Goal: Task Accomplishment & Management: Use online tool/utility

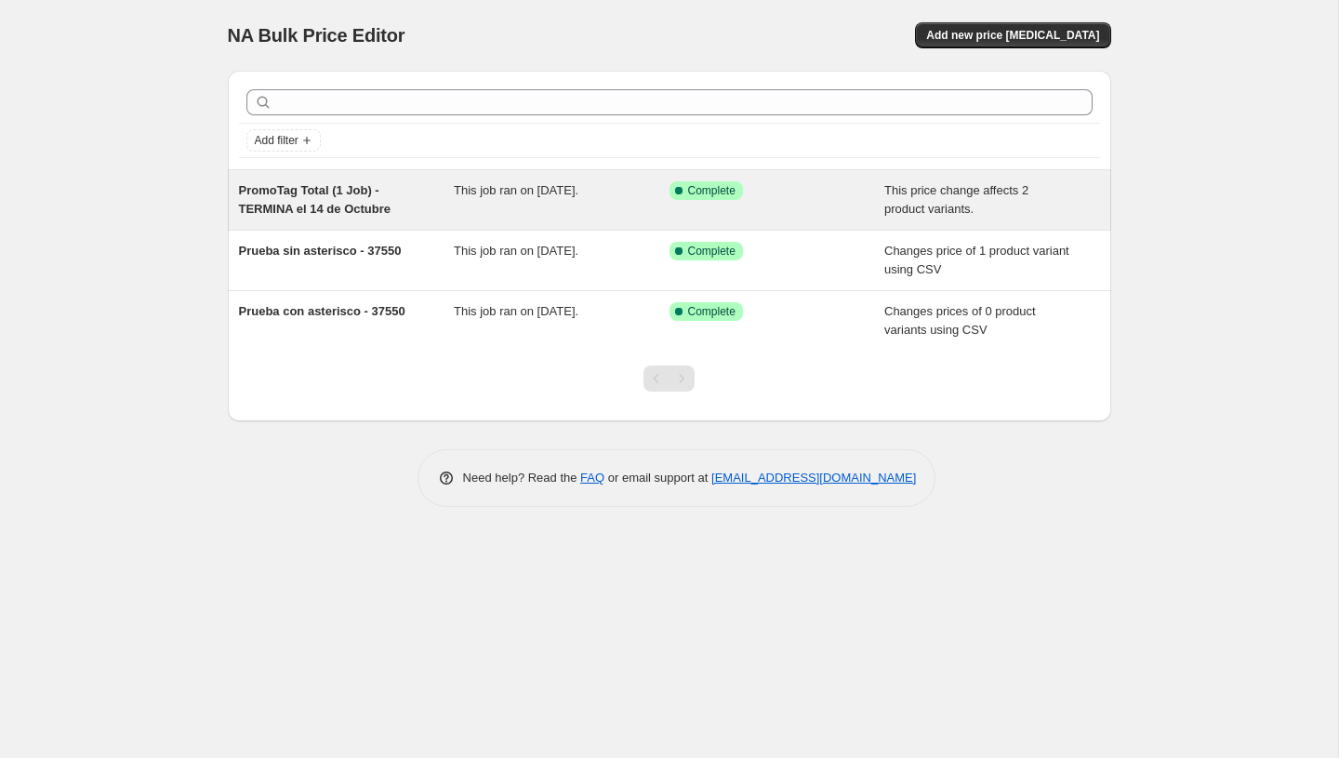
click at [566, 200] on div "This job ran on October 14, 2025." at bounding box center [562, 199] width 216 height 37
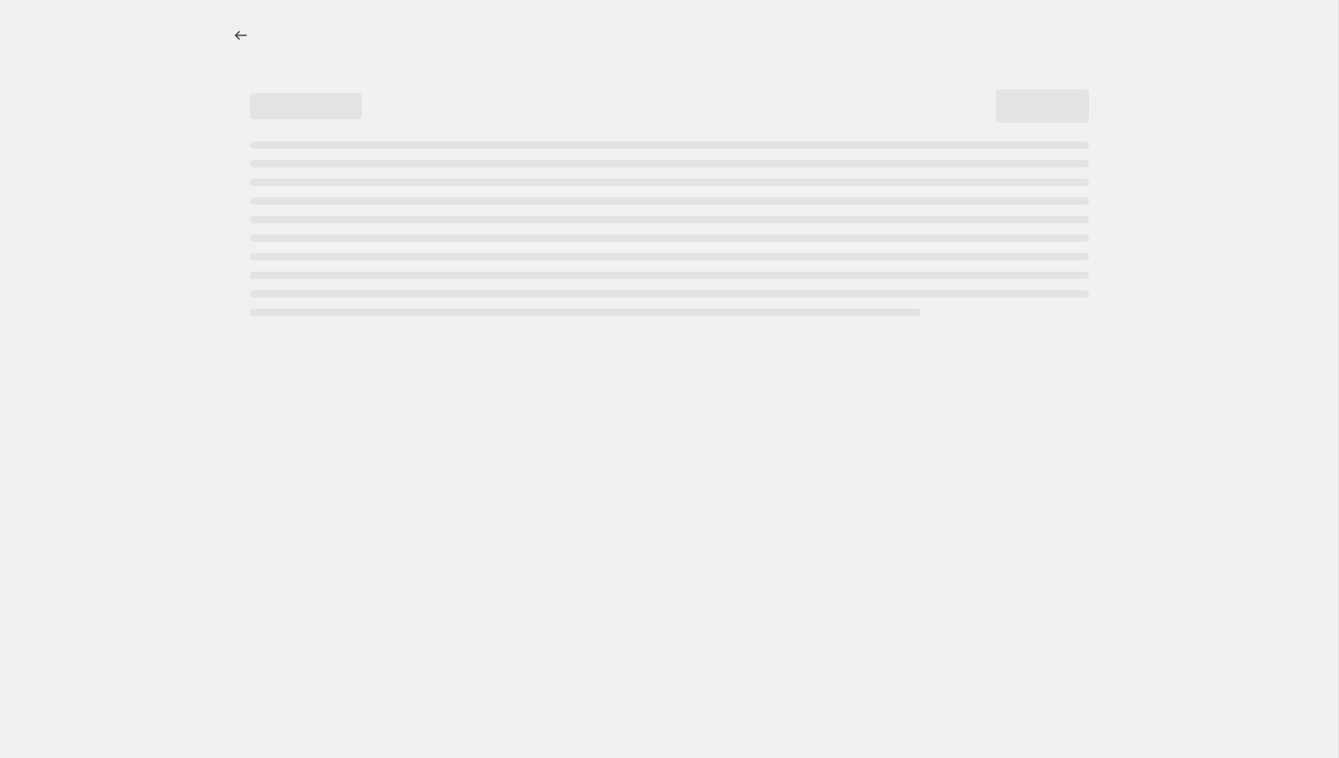
select select "ecap"
select select "no_change"
select select "tag"
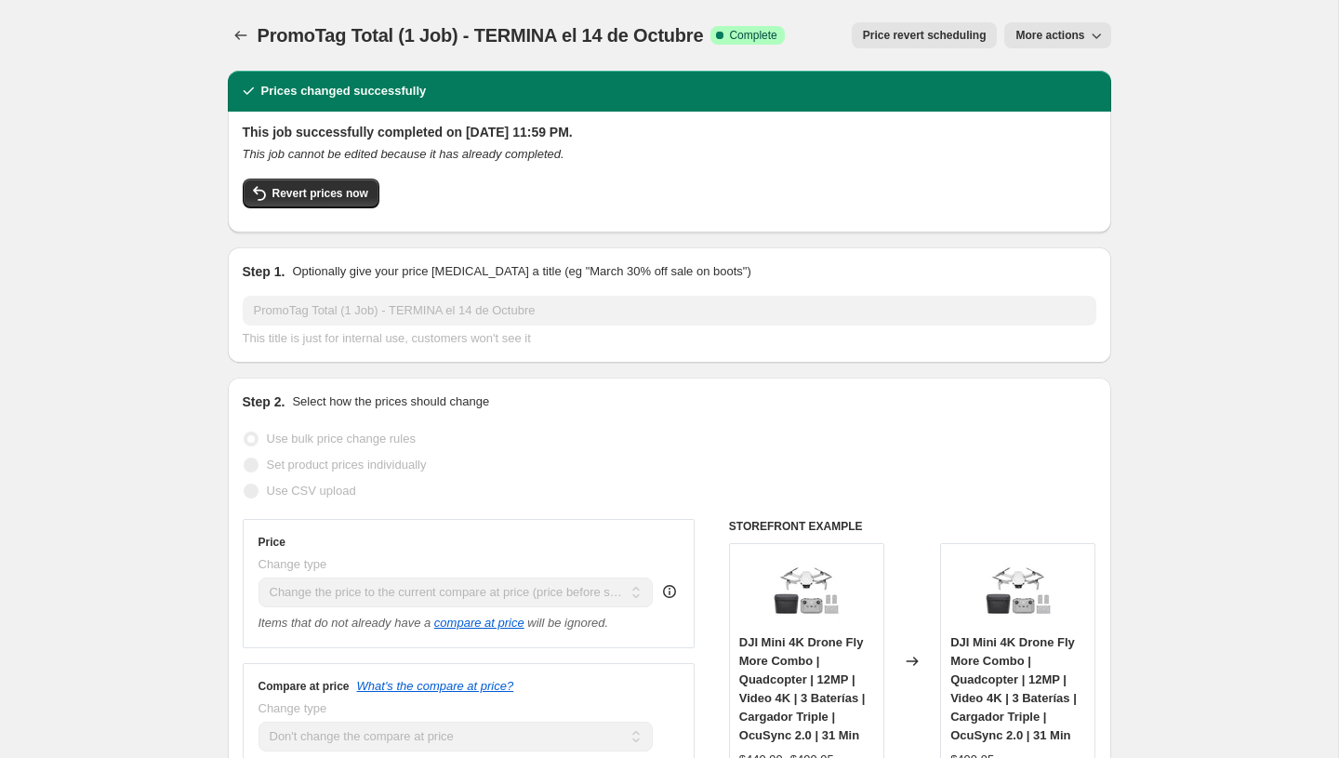
click at [1085, 46] on button "More actions" at bounding box center [1057, 35] width 106 height 26
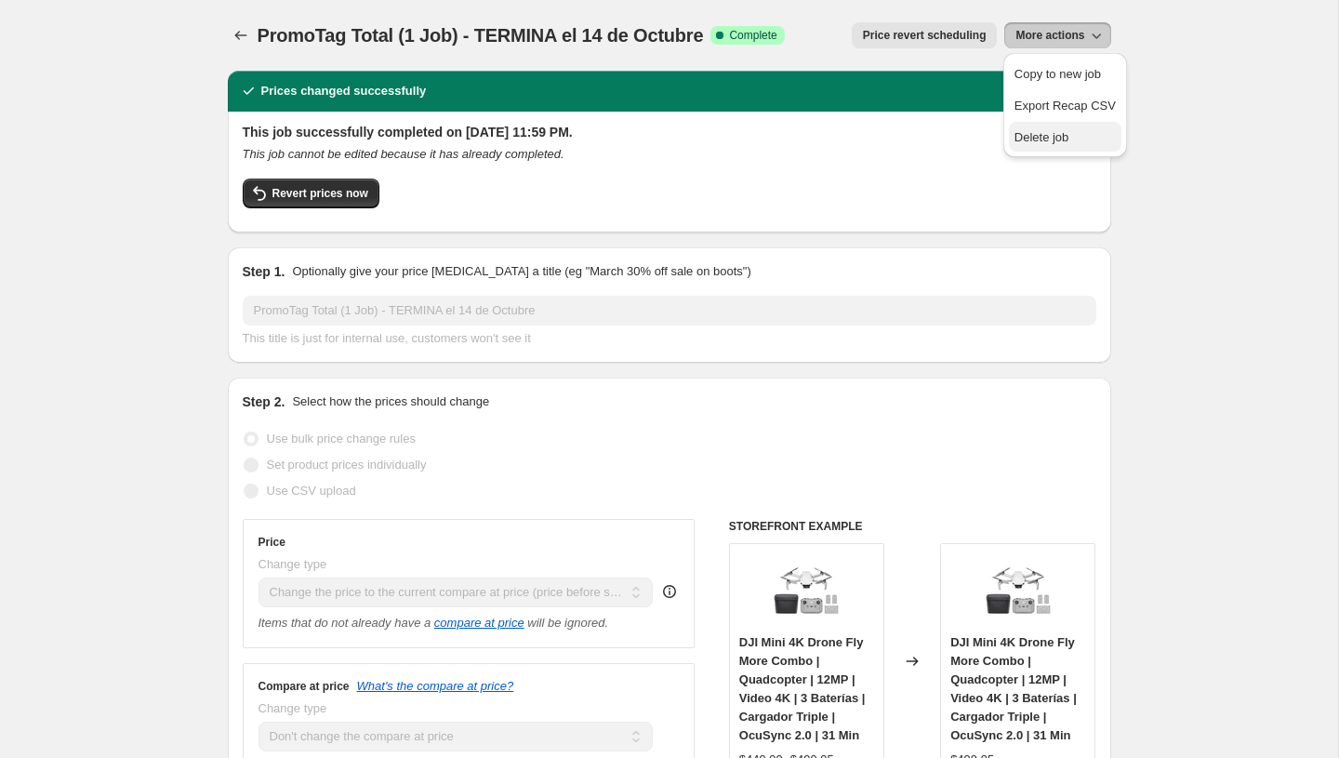
click at [1035, 123] on button "Delete job" at bounding box center [1065, 137] width 112 height 30
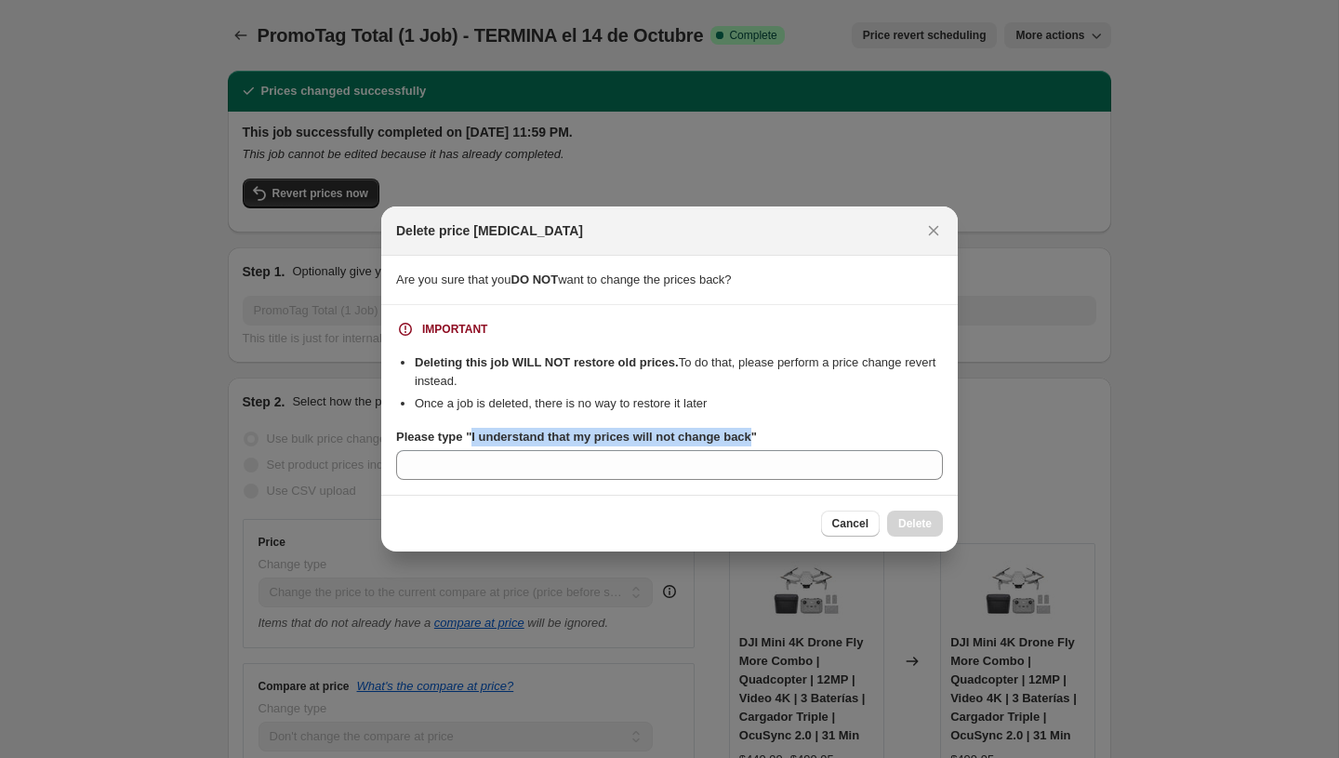
drag, startPoint x: 769, startPoint y: 439, endPoint x: 476, endPoint y: 440, distance: 292.8
click at [476, 440] on b "Please type "I understand that my prices will not change back"" at bounding box center [576, 437] width 361 height 14
copy b "I understand that my prices will not change back"
click at [843, 526] on span "Cancel" at bounding box center [850, 523] width 36 height 15
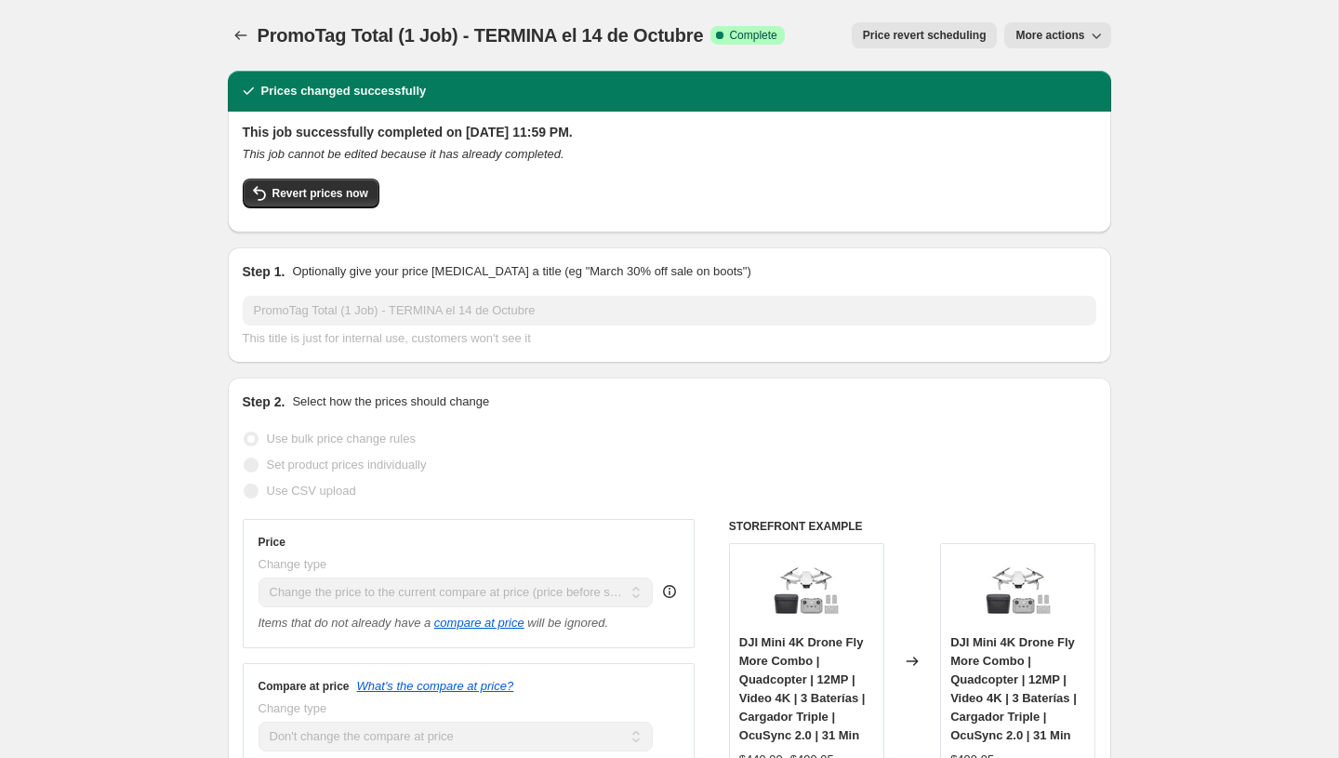
click at [1051, 34] on span "More actions" at bounding box center [1049, 35] width 69 height 15
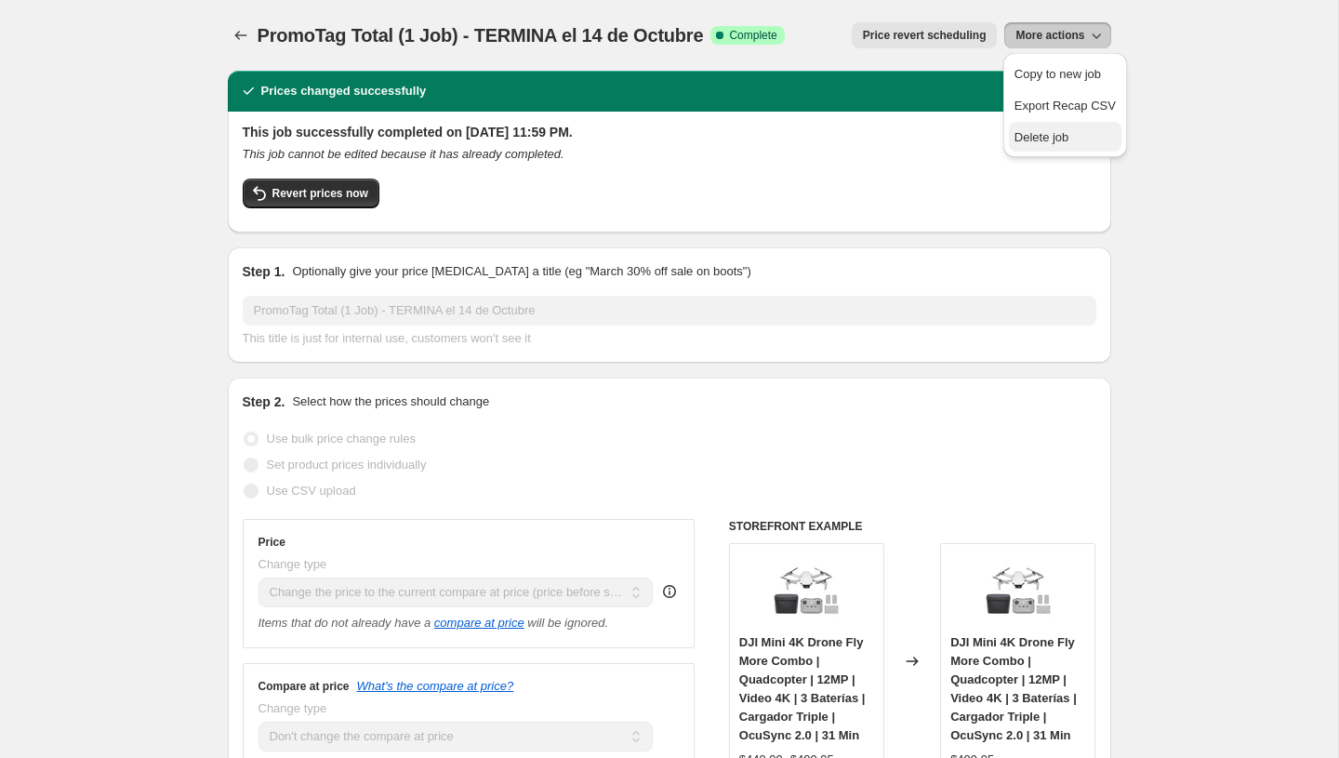
click at [1046, 140] on span "Delete job" at bounding box center [1041, 137] width 55 height 14
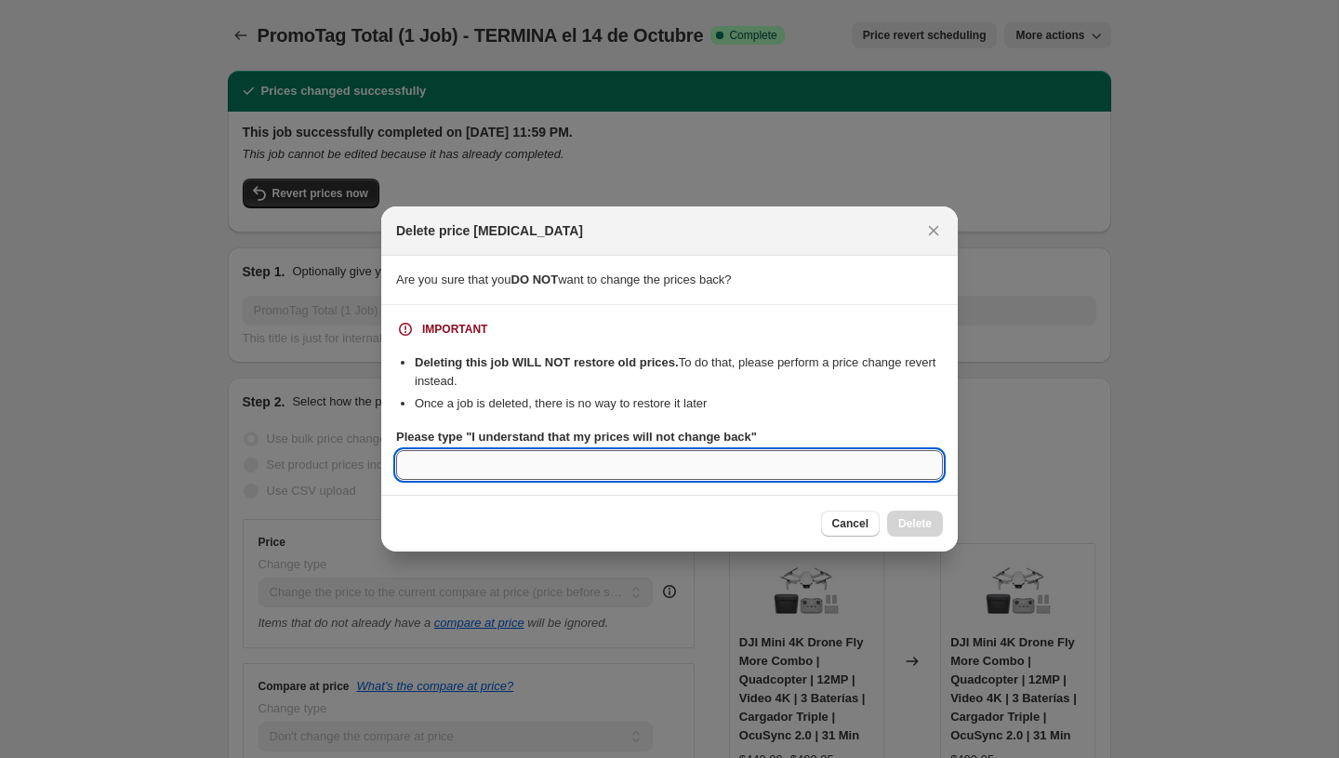
click at [648, 461] on input "Please type "I understand that my prices will not change back"" at bounding box center [669, 465] width 547 height 30
paste input "I understand that my prices will not change back"
type input "I understand that my prices will not change back"
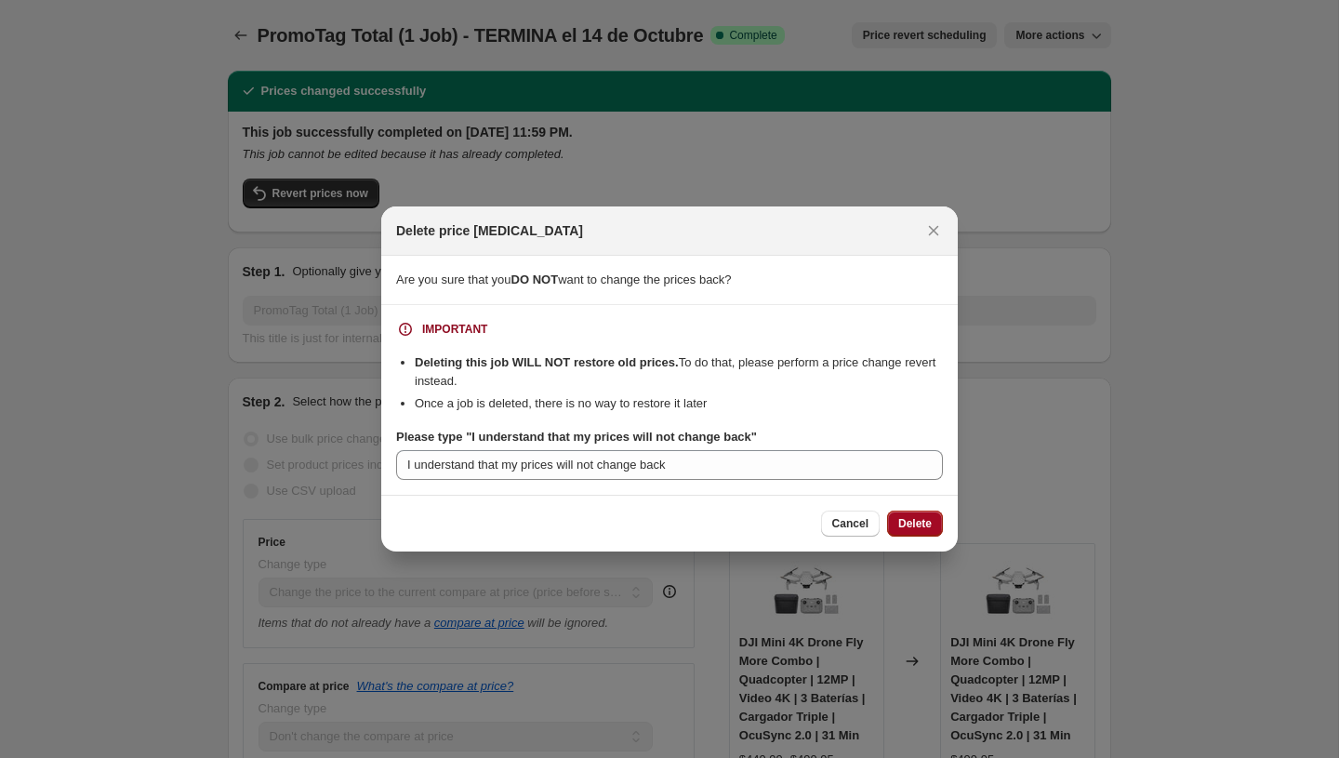
click at [928, 528] on span "Delete" at bounding box center [914, 523] width 33 height 15
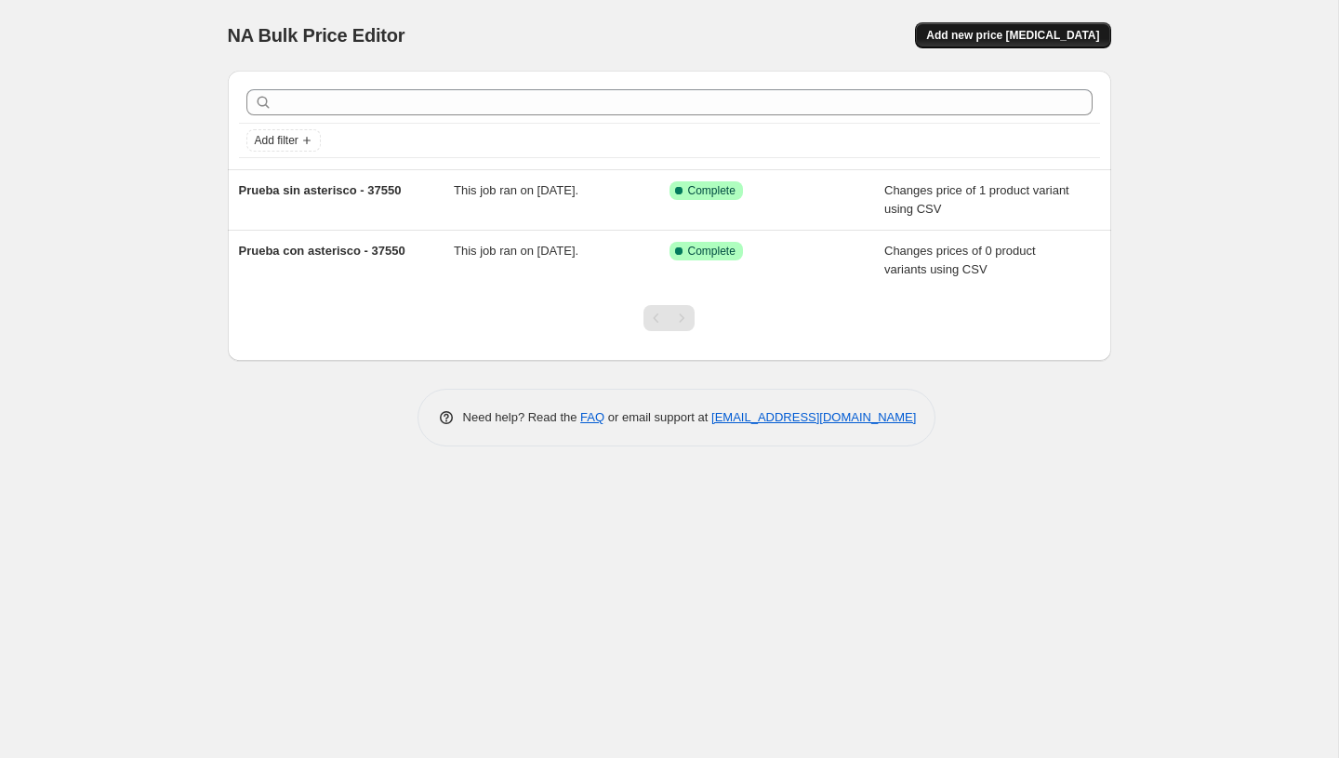
click at [1035, 36] on span "Add new price [MEDICAL_DATA]" at bounding box center [1012, 35] width 173 height 15
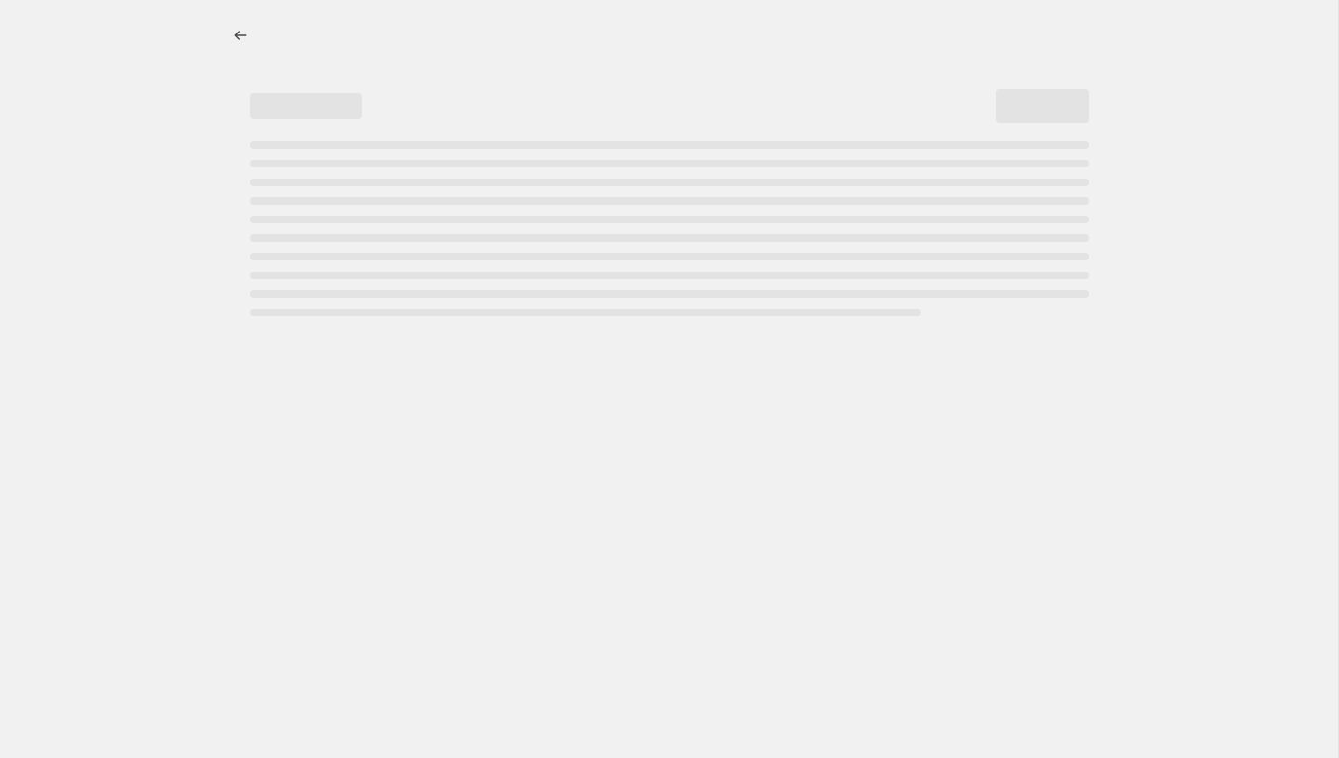
select select "percentage"
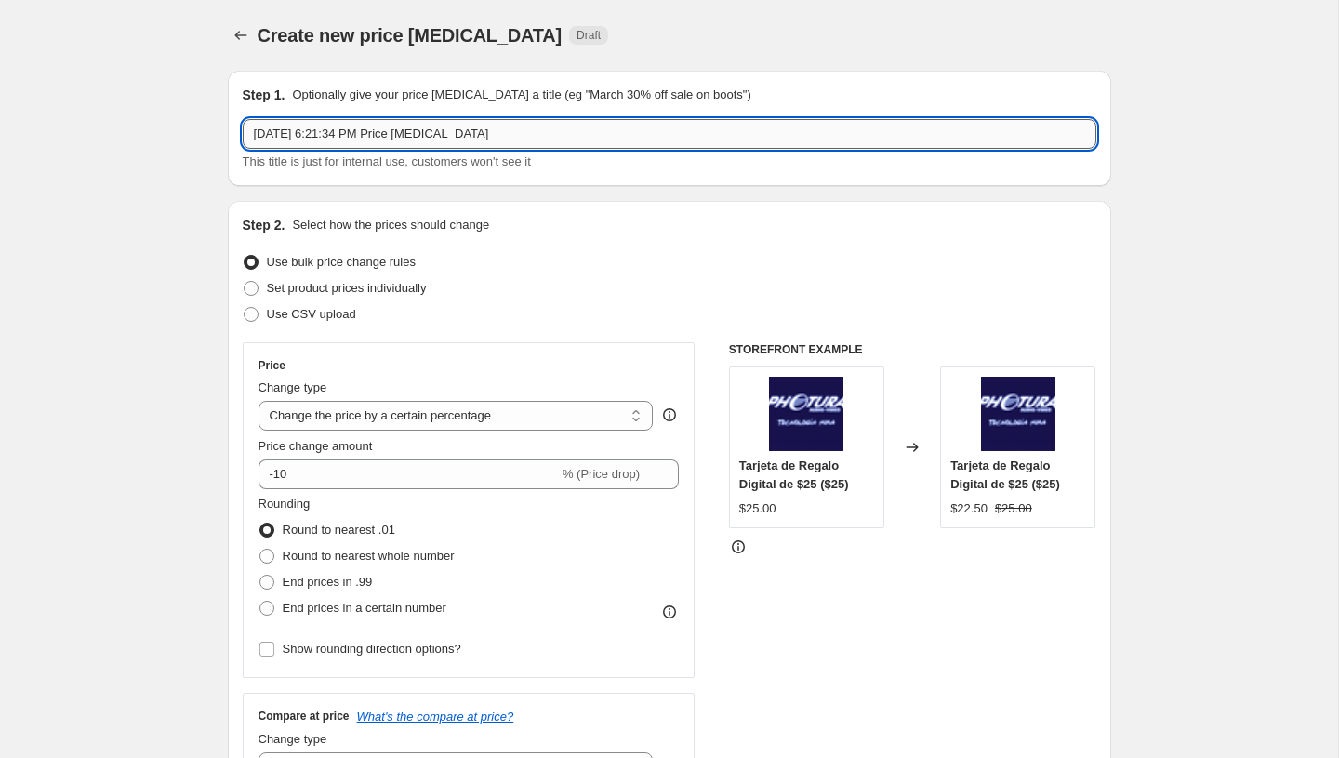
click at [416, 137] on input "Oct 15, 2025, 6:21:34 PM Price change job" at bounding box center [669, 134] width 853 height 30
paste input "PromoTag Total (1 Job) - TERMINA el 15 de Octubre"
type input "PromoTag Total (1 Job) - TERMINA el 15 de Octubre"
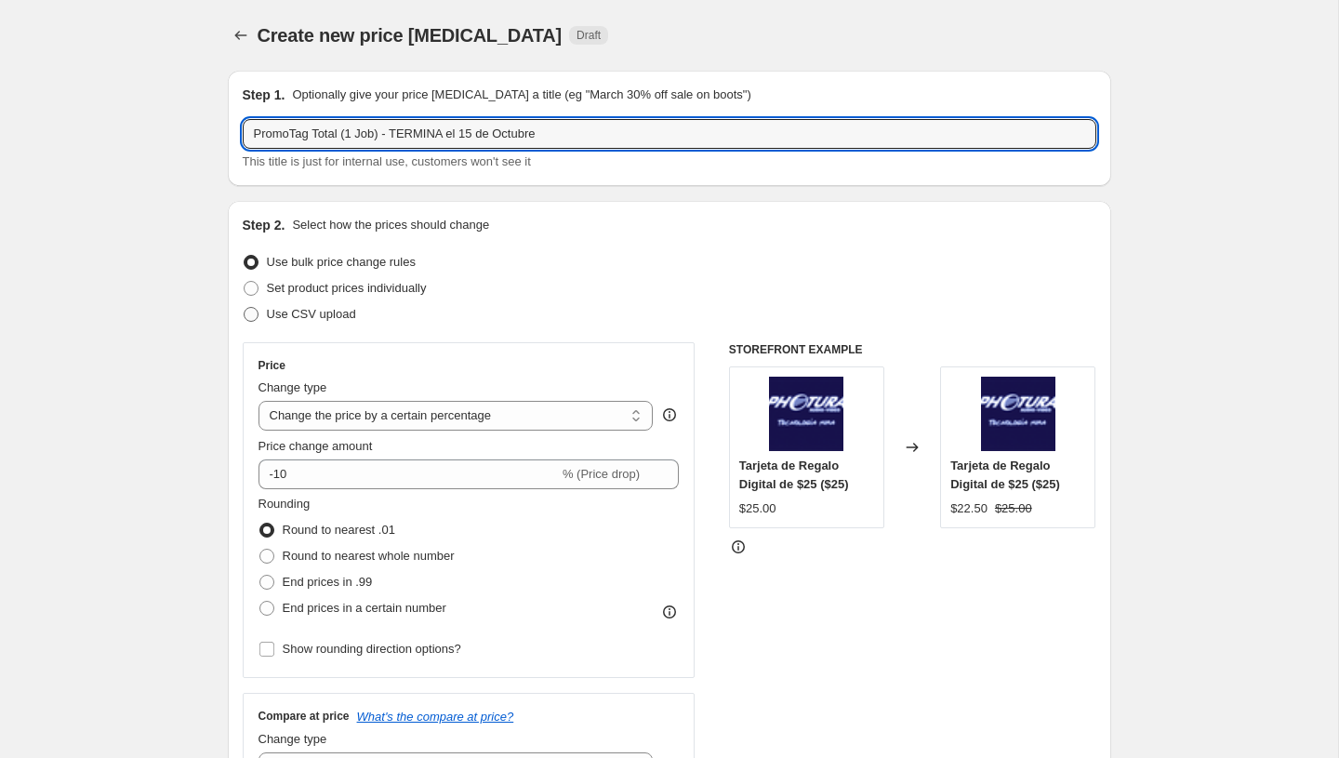
click at [314, 321] on span "Use CSV upload" at bounding box center [311, 314] width 89 height 14
click at [245, 308] on input "Use CSV upload" at bounding box center [244, 307] width 1 height 1
radio input "true"
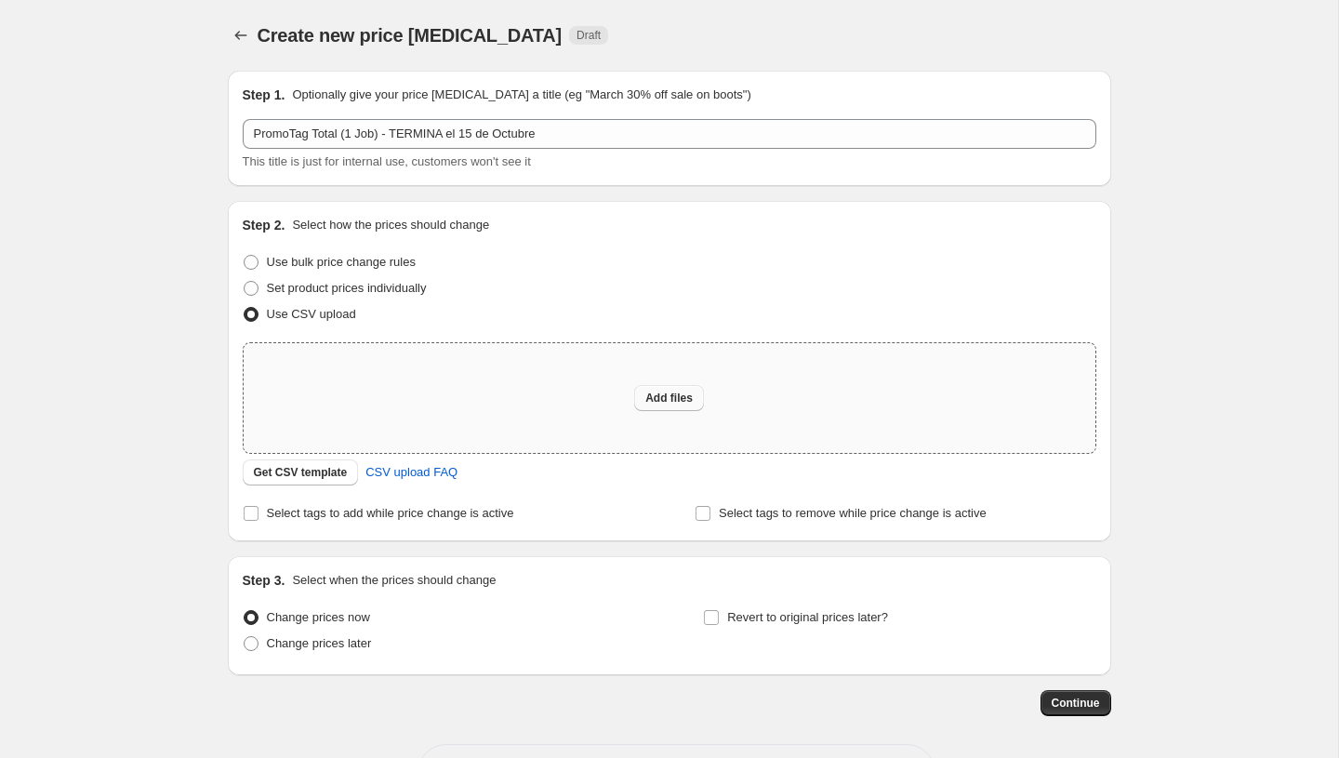
click at [674, 395] on span "Add files" at bounding box center [668, 397] width 47 height 15
type input "C:\fakepath\PromoTag Total (1 Job) - TERMINA el 15 de Octubre.csv"
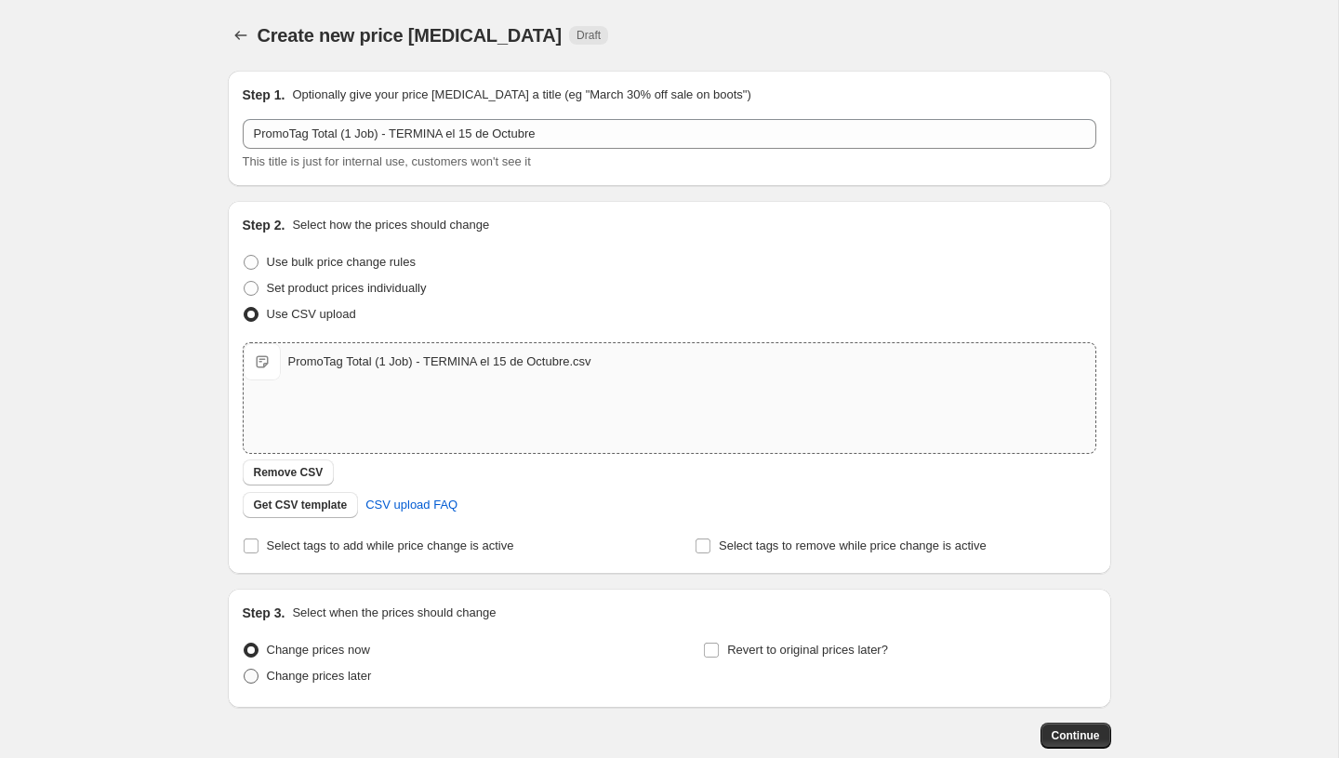
click at [349, 675] on span "Change prices later" at bounding box center [319, 675] width 105 height 14
click at [245, 669] on input "Change prices later" at bounding box center [244, 668] width 1 height 1
radio input "true"
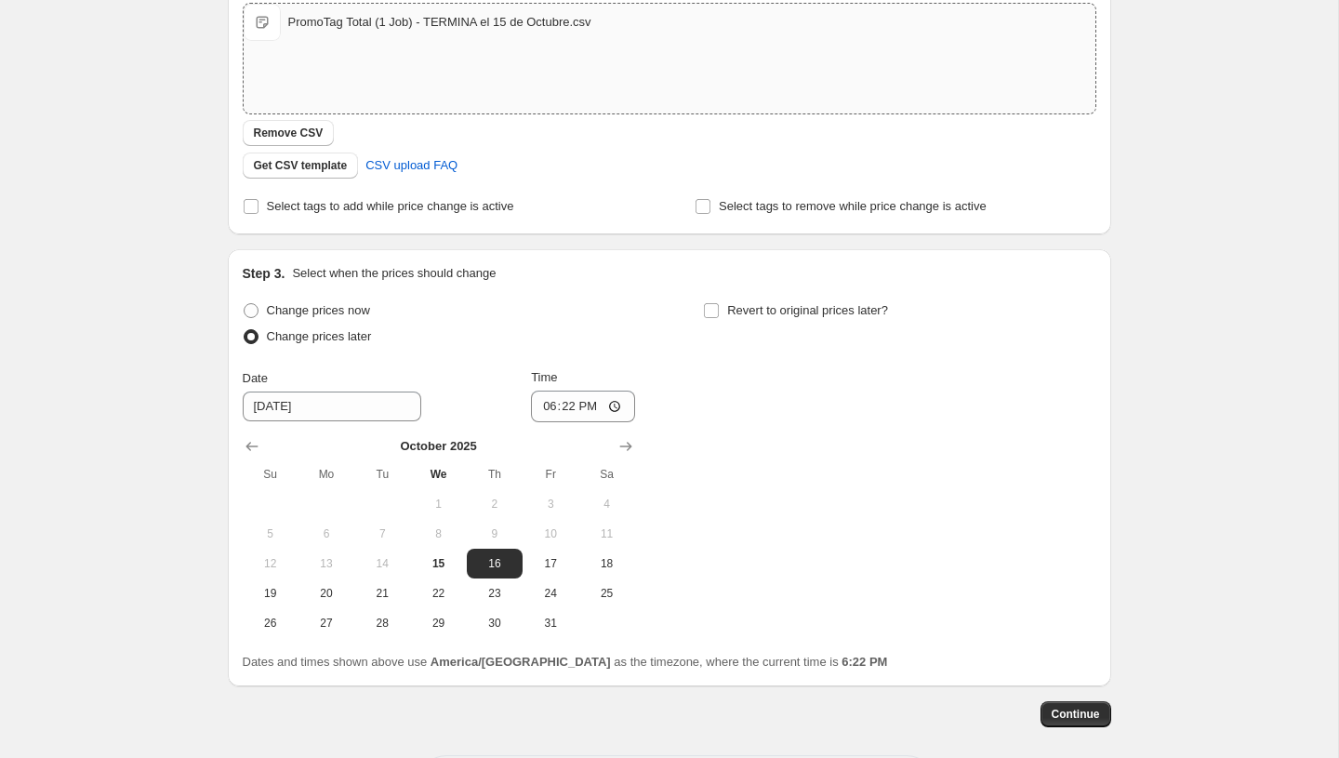
scroll to position [422, 0]
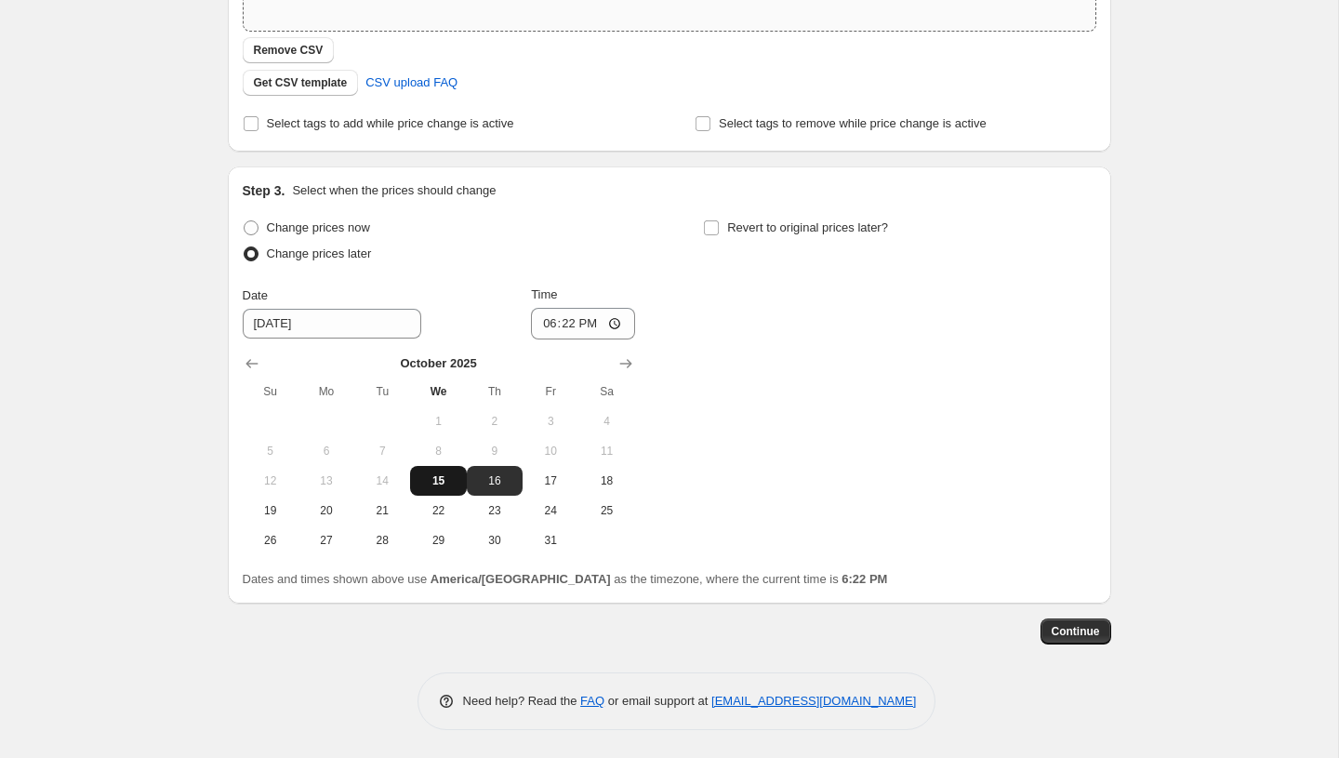
click at [442, 483] on span "15" at bounding box center [437, 480] width 41 height 15
type input "[DATE]"
click at [545, 323] on input "18:22" at bounding box center [583, 324] width 104 height 32
type input "23:59"
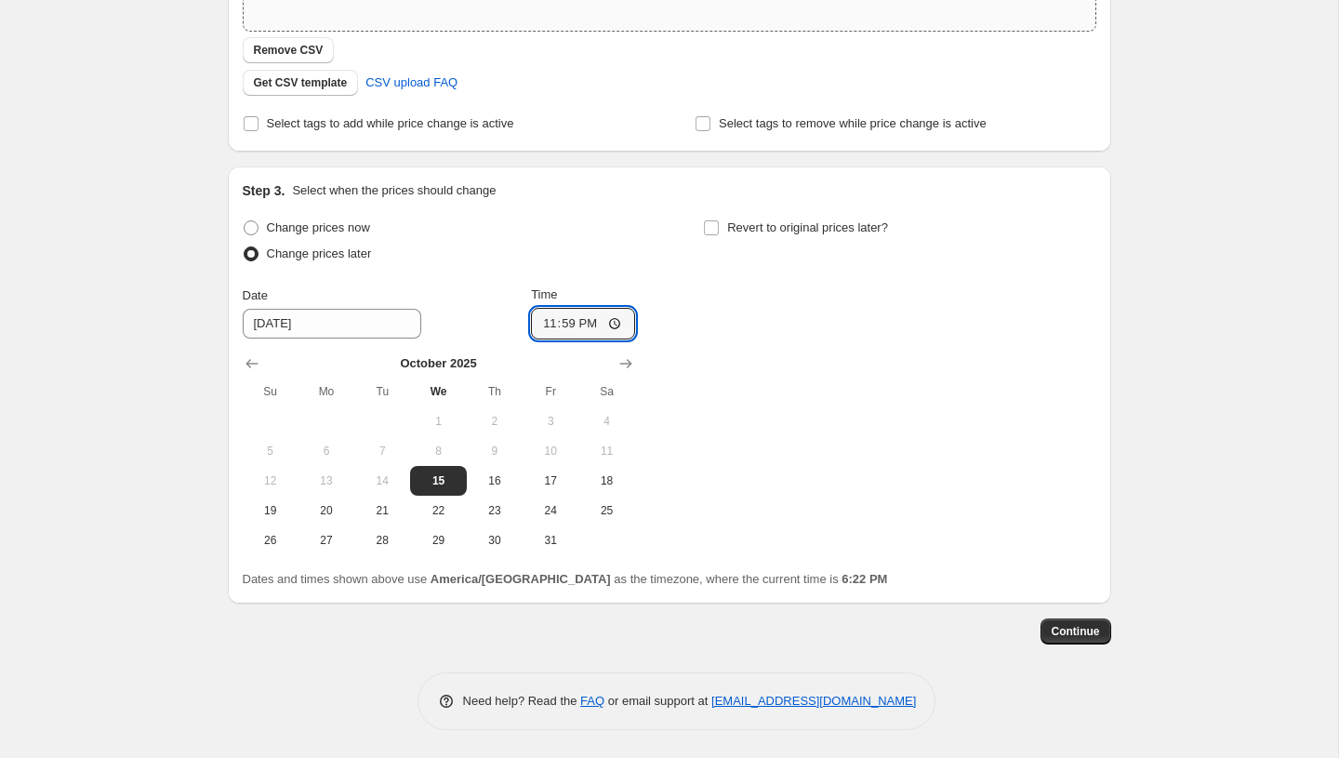
click at [730, 479] on div "Change prices now Change prices later Date 10/15/2025 Time 23:59 October 2025 S…" at bounding box center [669, 385] width 853 height 340
click at [1063, 632] on span "Continue" at bounding box center [1075, 631] width 48 height 15
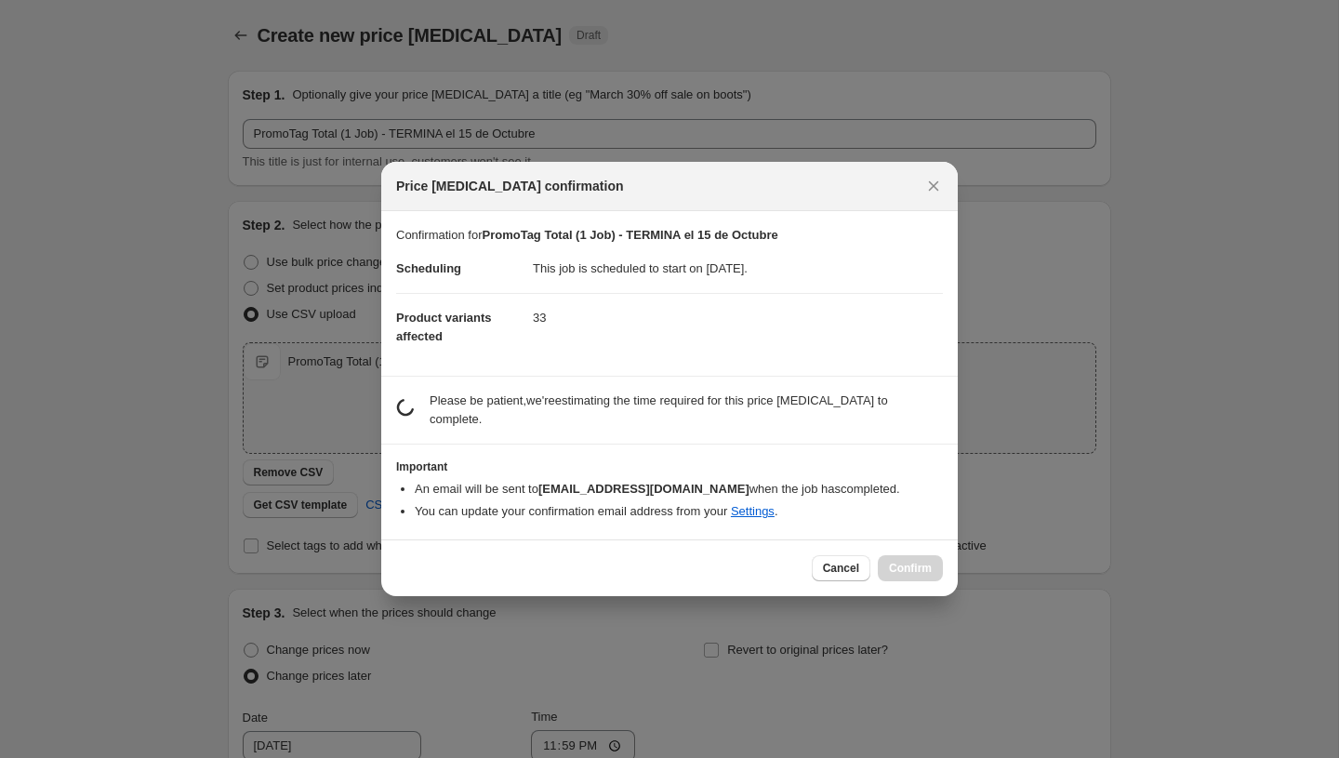
scroll to position [0, 0]
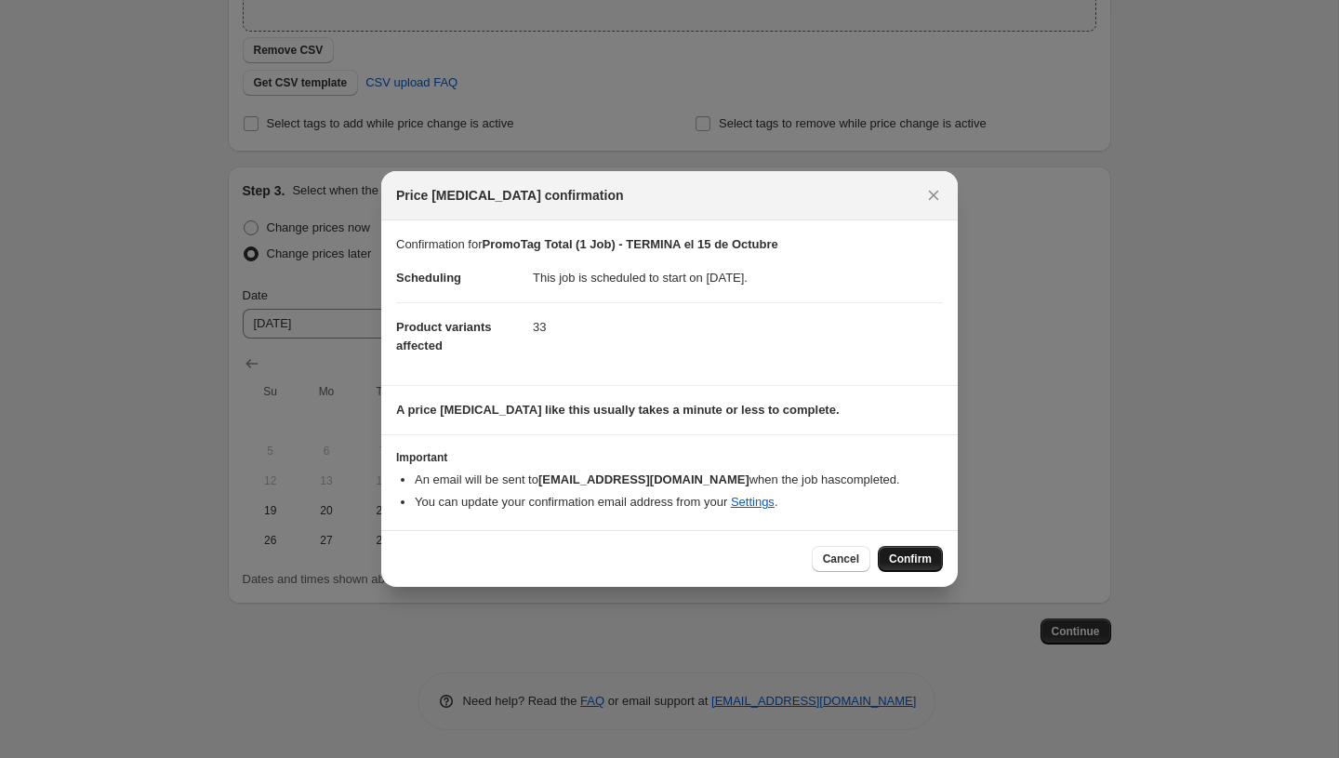
click at [906, 562] on span "Confirm" at bounding box center [910, 558] width 43 height 15
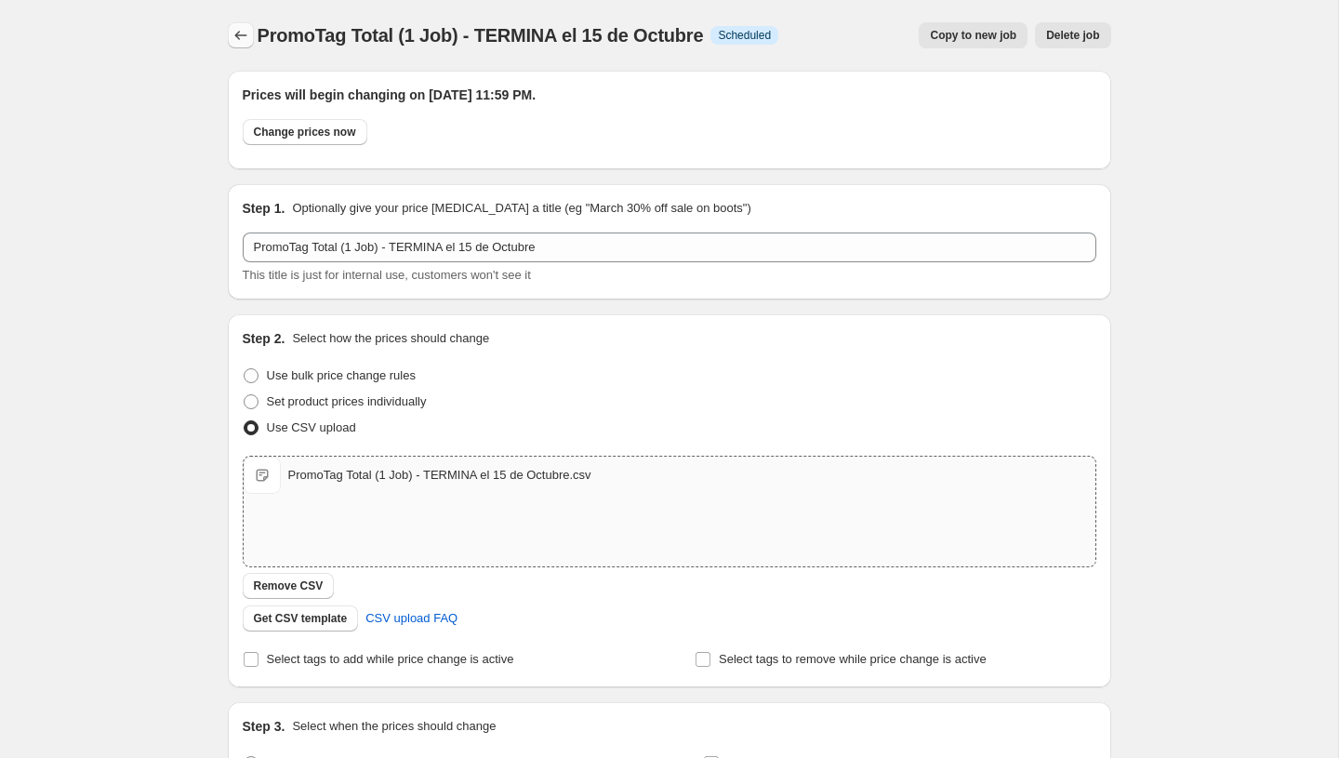
click at [250, 33] on button "Price change jobs" at bounding box center [241, 35] width 26 height 26
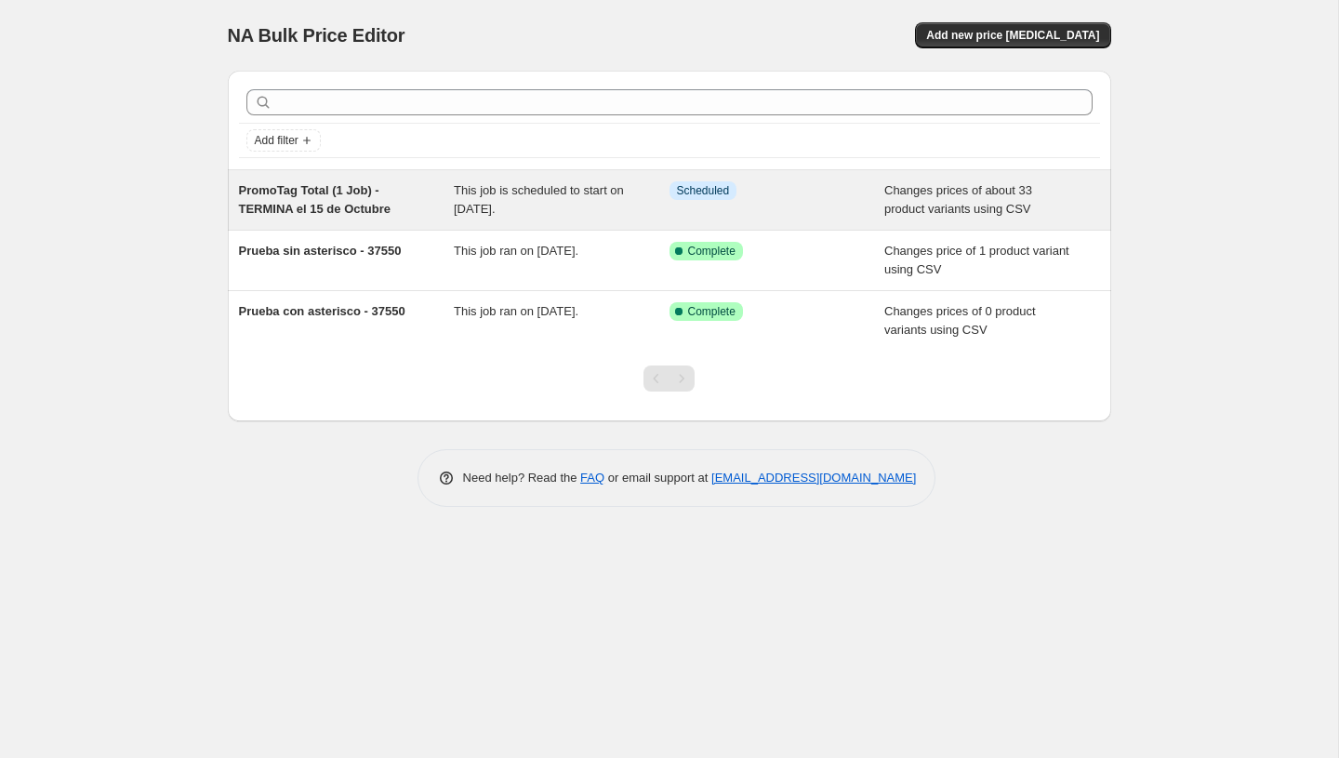
click at [473, 187] on span "This job is scheduled to start on [DATE]." at bounding box center [539, 199] width 170 height 33
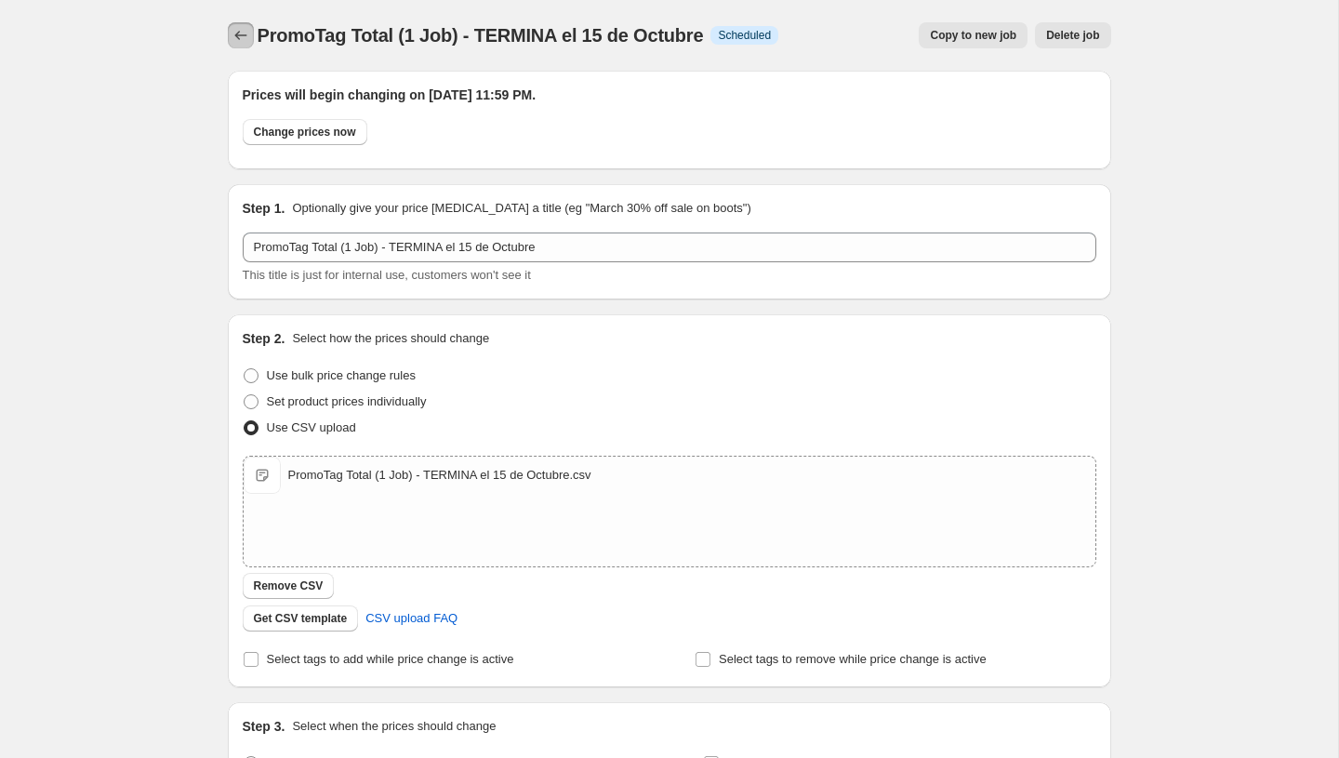
click at [242, 31] on icon "Price change jobs" at bounding box center [240, 35] width 19 height 19
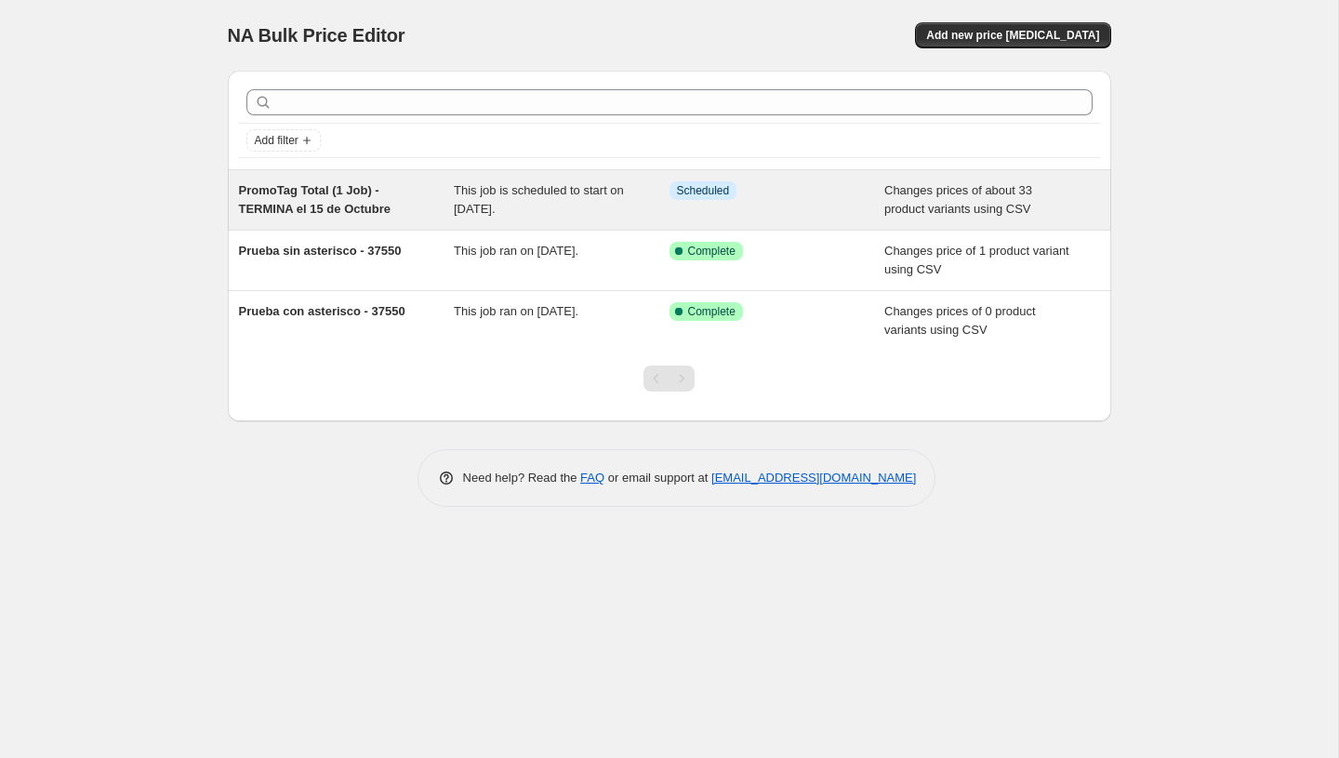
click at [404, 203] on div "PromoTag Total (1 Job) - TERMINA el 15 de Octubre" at bounding box center [347, 199] width 216 height 37
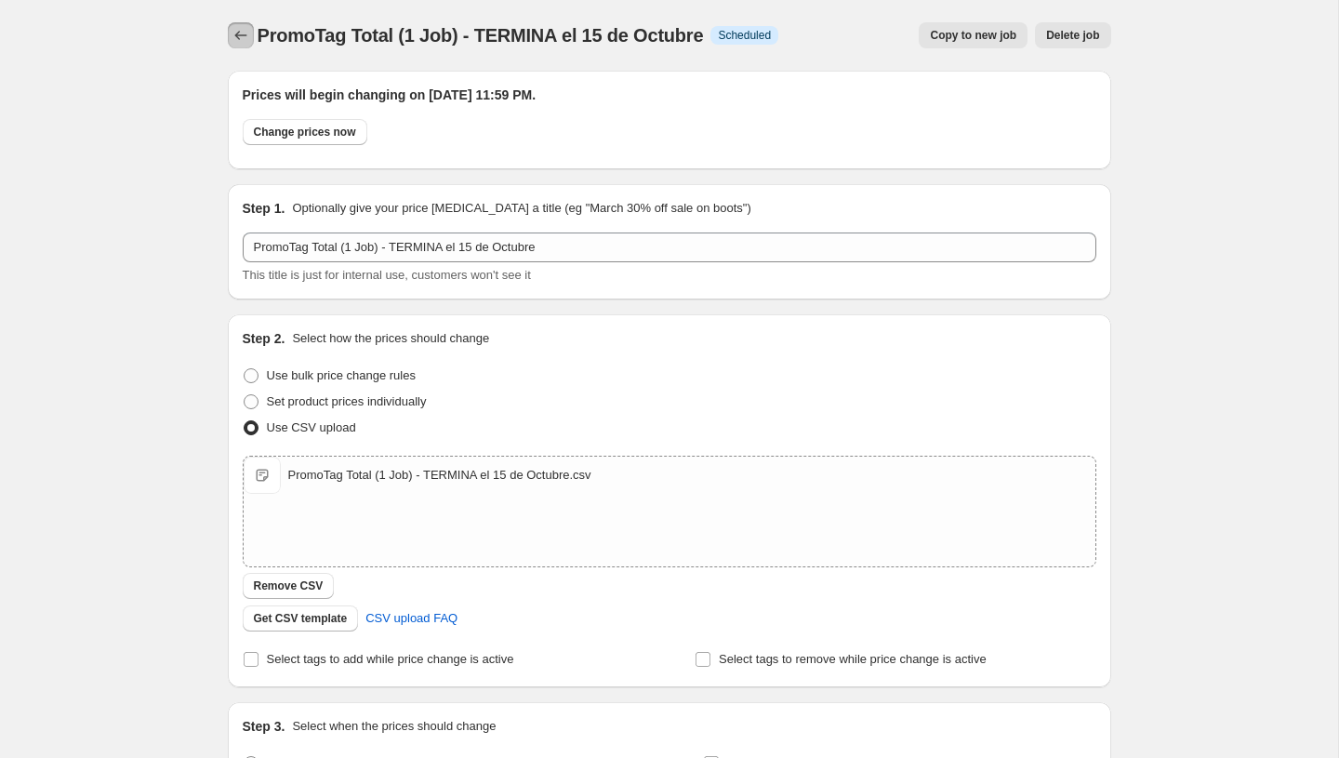
click at [240, 33] on icon "Price change jobs" at bounding box center [240, 35] width 19 height 19
